Goal: Task Accomplishment & Management: Manage account settings

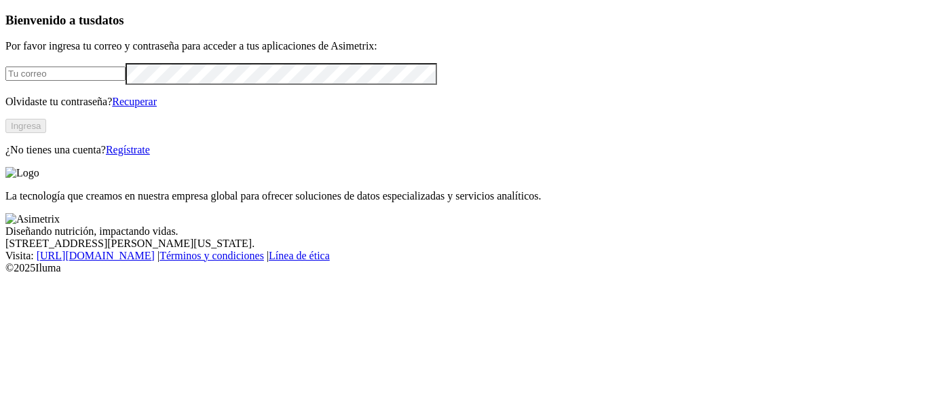
type input "[PERSON_NAME][EMAIL_ADDRESS][PERSON_NAME][DOMAIN_NAME]"
click at [335, 156] on div "Bienvenido a tus datos Por favor ingresa tu correo y contraseña para acceder a …" at bounding box center [463, 84] width 916 height 143
click at [46, 133] on button "Ingresa" at bounding box center [25, 126] width 41 height 14
